Goal: Find specific page/section: Find specific page/section

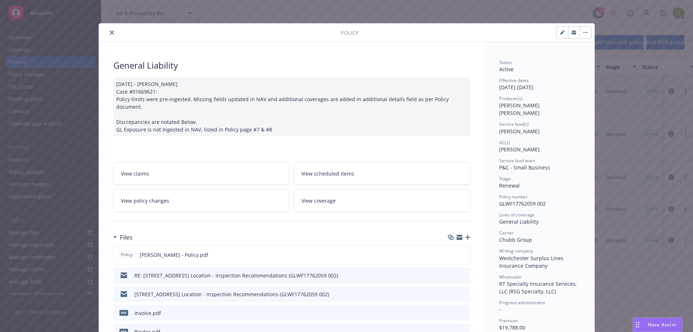
click at [110, 36] on button "close" at bounding box center [112, 32] width 9 height 9
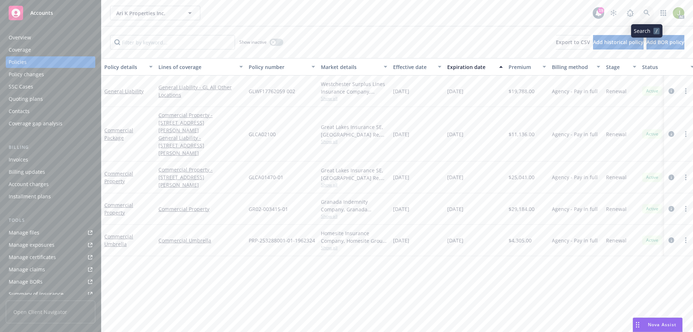
click at [647, 12] on icon at bounding box center [646, 13] width 6 height 6
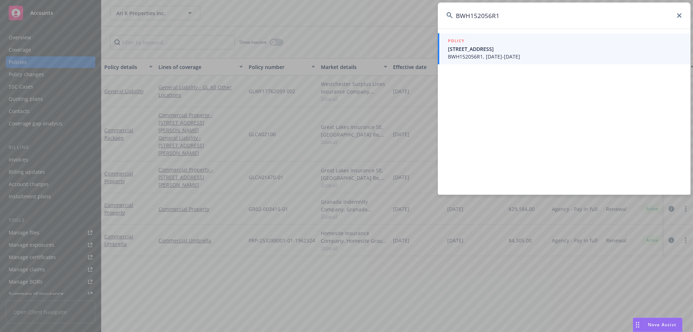
type input "BWH152056R1"
click at [526, 50] on span "[STREET_ADDRESS]" at bounding box center [565, 49] width 234 height 8
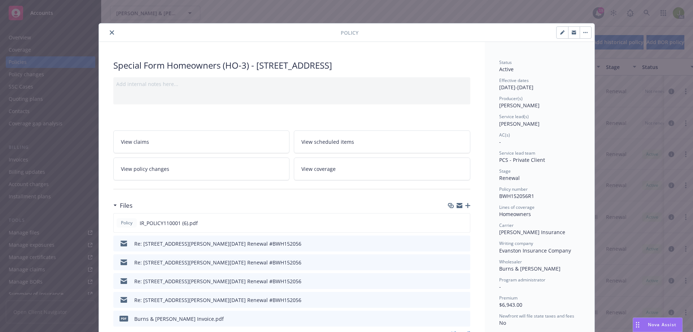
click at [110, 34] on icon "close" at bounding box center [112, 32] width 4 height 4
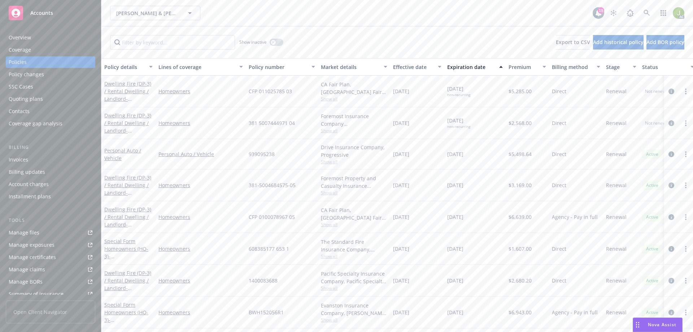
click at [57, 161] on div "Invoices" at bounding box center [51, 160] width 84 height 12
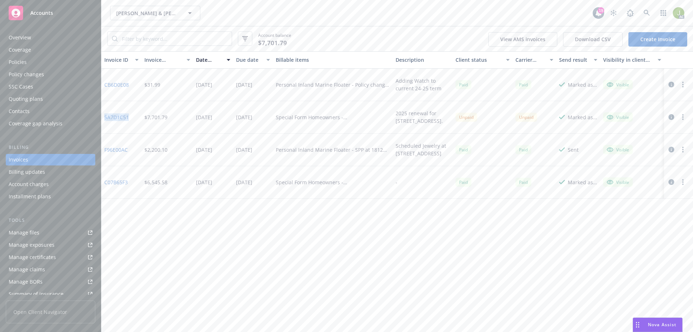
drag, startPoint x: 134, startPoint y: 116, endPoint x: 106, endPoint y: 118, distance: 28.6
click at [106, 118] on div "5A7D1C51" at bounding box center [121, 117] width 40 height 32
copy link "5A7D1C51"
